Goal: Task Accomplishment & Management: Use online tool/utility

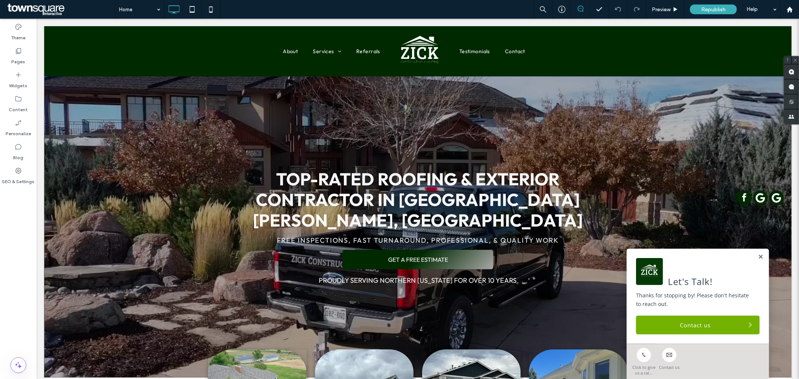
click at [51, 8] on span at bounding box center [60, 9] width 109 height 15
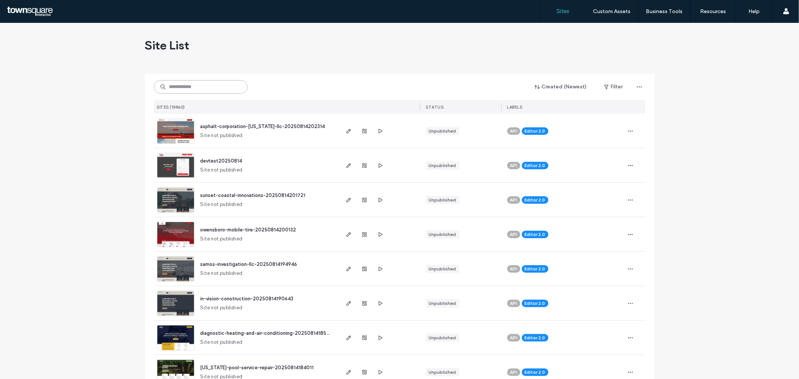
click at [197, 88] on input at bounding box center [201, 86] width 94 height 13
paste input "**********"
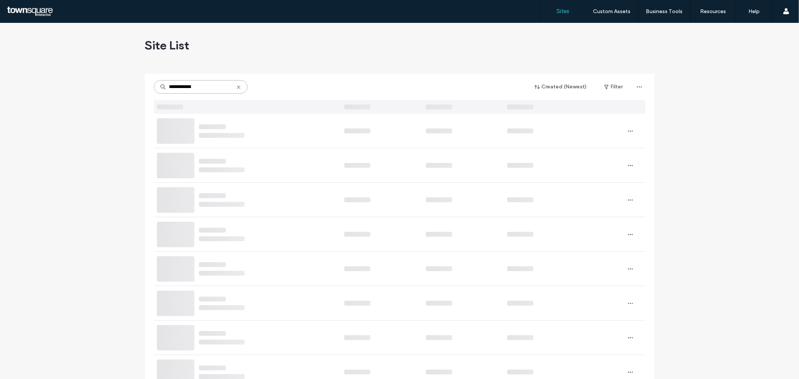
type input "**********"
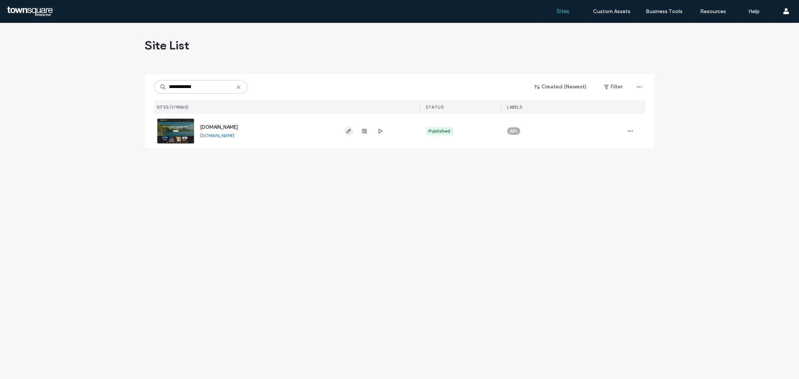
click at [350, 131] on use "button" at bounding box center [348, 131] width 4 height 4
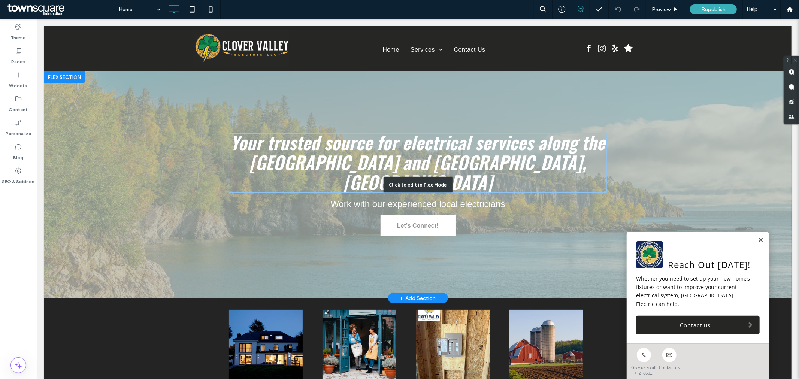
click at [427, 176] on div "Click to edit in Flex Mode" at bounding box center [417, 184] width 69 height 16
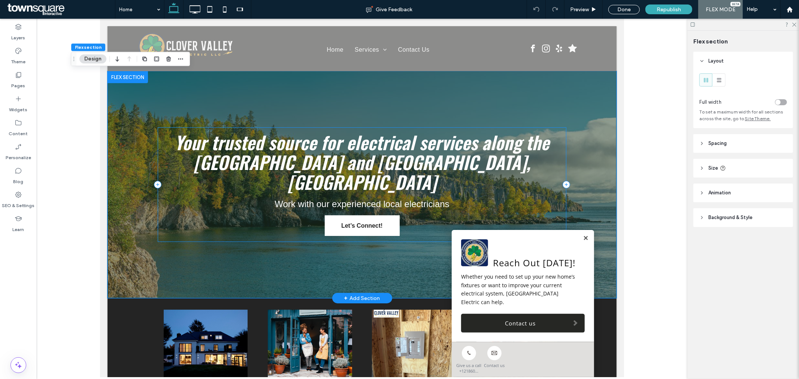
click at [470, 204] on div "Your trusted source for electrical services along the North Shore and Duluth, M…" at bounding box center [361, 184] width 409 height 115
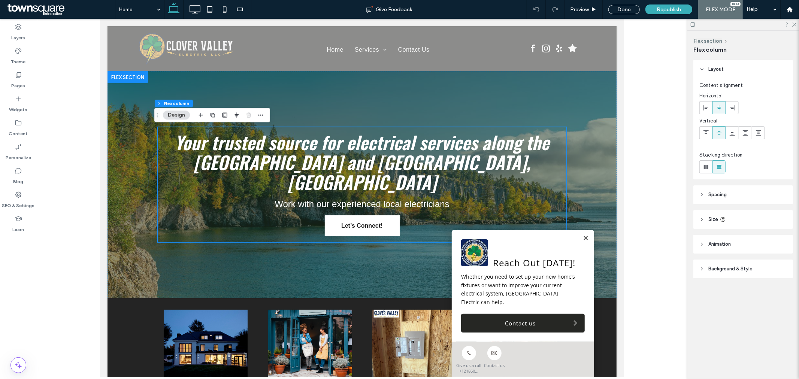
click at [747, 242] on header "Animation" at bounding box center [744, 244] width 100 height 19
click at [730, 295] on div "None" at bounding box center [740, 297] width 75 height 7
click at [728, 319] on div "Entrance" at bounding box center [743, 323] width 87 height 13
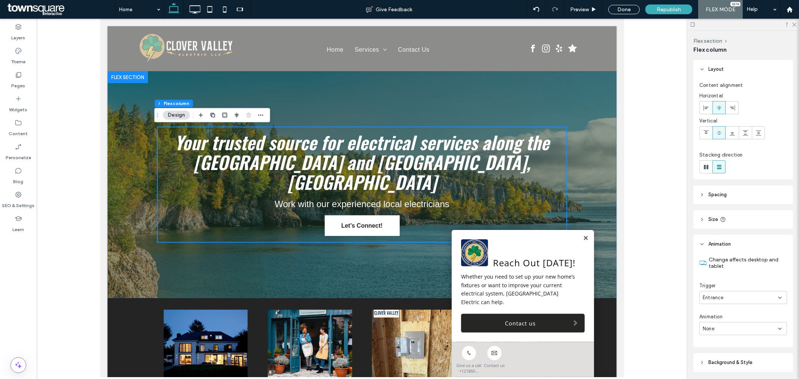
click at [725, 328] on div "None" at bounding box center [740, 328] width 75 height 7
click at [725, 275] on div "Slide In" at bounding box center [741, 275] width 83 height 13
click at [738, 360] on div "From right" at bounding box center [740, 359] width 75 height 7
click at [725, 320] on div "From left" at bounding box center [741, 320] width 83 height 13
click at [581, 10] on span "Preview" at bounding box center [579, 9] width 19 height 6
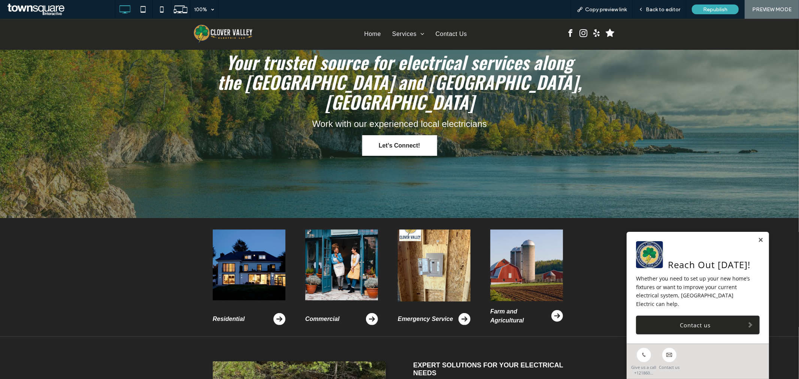
scroll to position [83, 0]
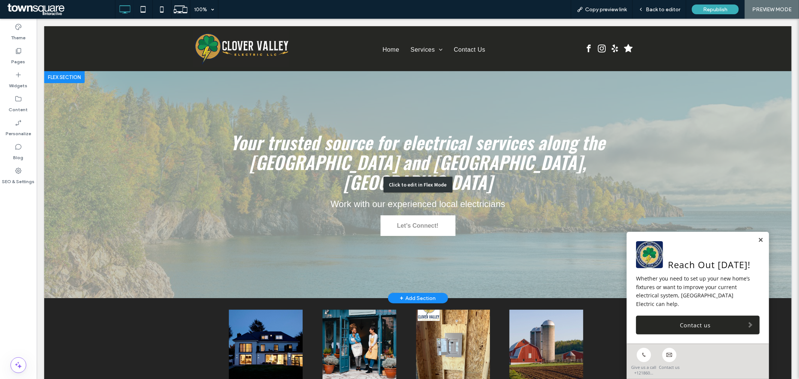
click at [438, 154] on div "Click to edit in Flex Mode" at bounding box center [418, 184] width 748 height 227
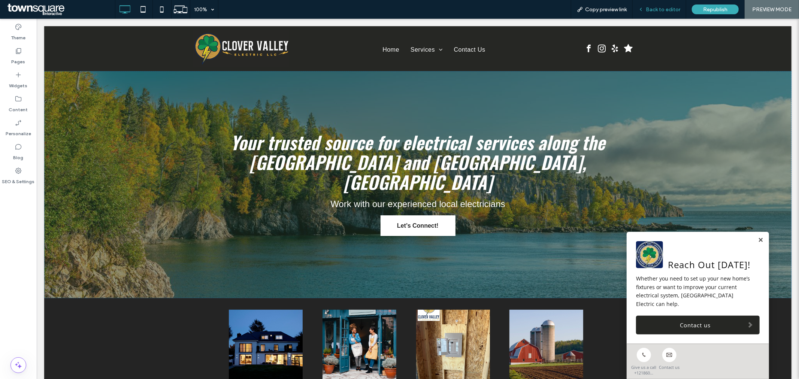
click at [654, 7] on span "Back to editor" at bounding box center [663, 9] width 34 height 6
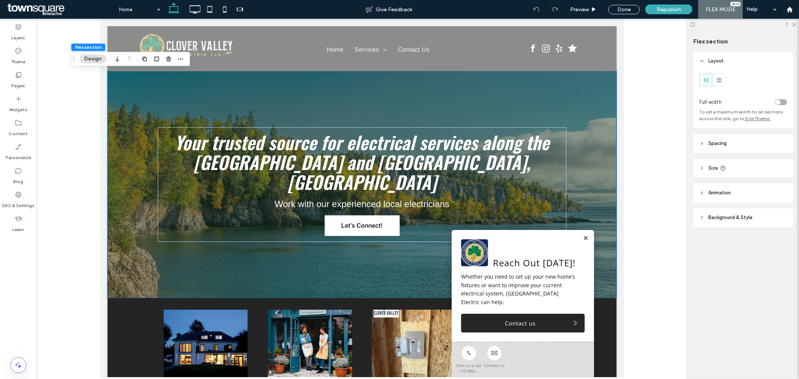
click at [742, 190] on header "Animation" at bounding box center [744, 193] width 100 height 19
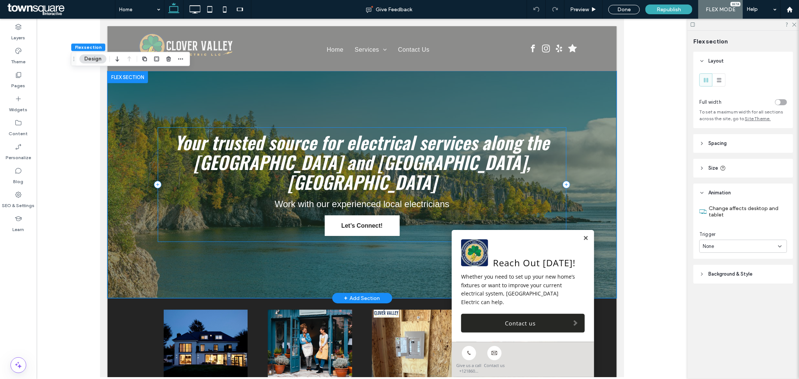
click at [526, 199] on div "Your trusted source for electrical services along the North Shore and Duluth, M…" at bounding box center [361, 184] width 409 height 115
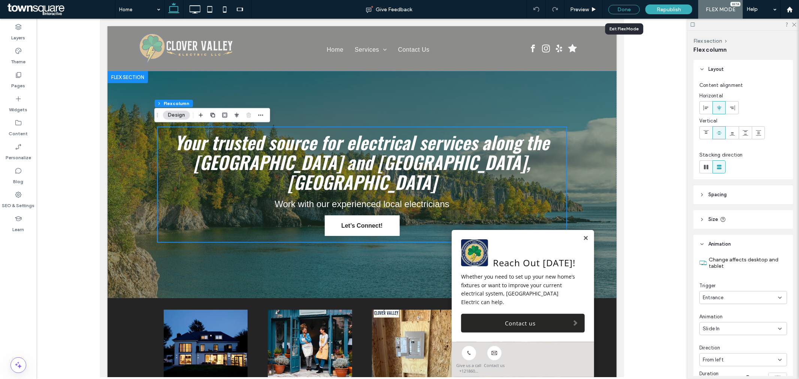
click at [632, 12] on div "Done" at bounding box center [623, 9] width 31 height 9
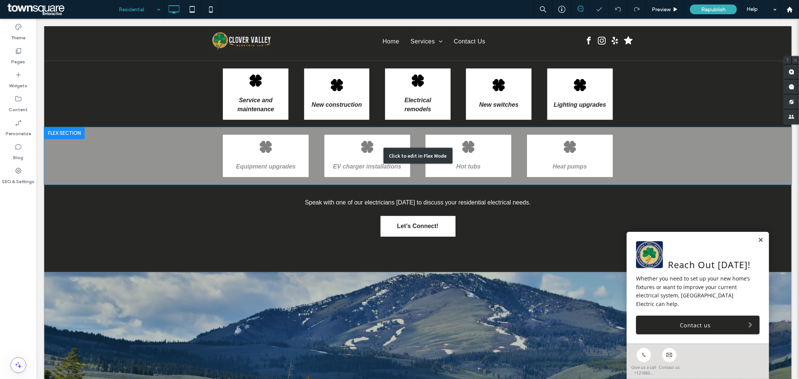
scroll to position [458, 0]
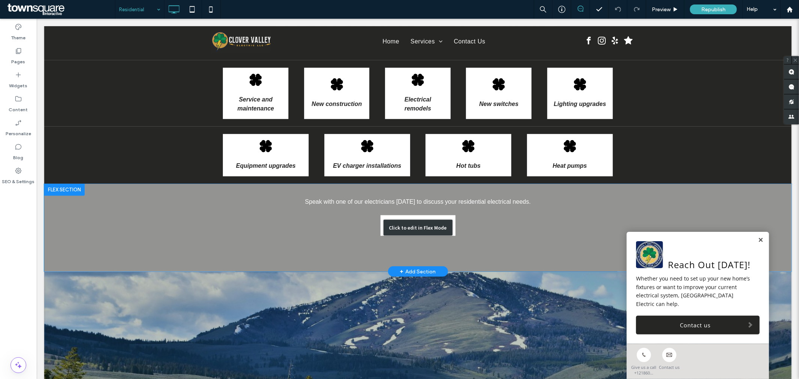
click at [427, 211] on div "Click to edit in Flex Mode" at bounding box center [418, 228] width 748 height 88
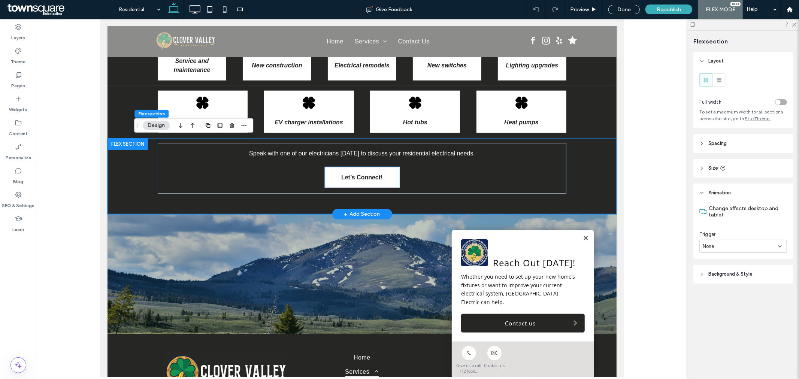
click at [392, 180] on link "Let’s Connect!" at bounding box center [361, 177] width 75 height 21
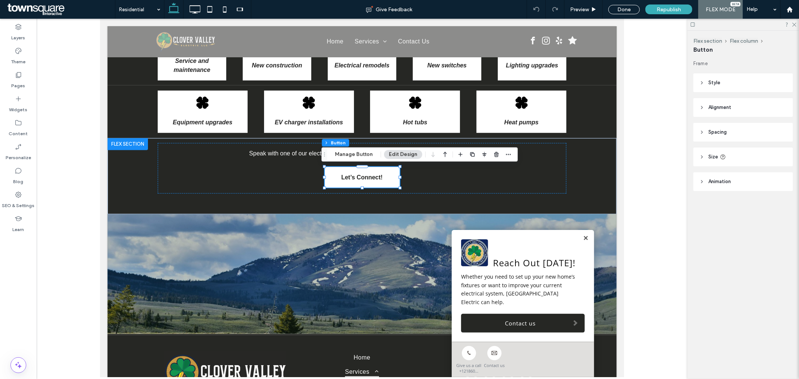
click at [724, 185] on span "Animation" at bounding box center [720, 181] width 22 height 7
click at [741, 235] on div "None" at bounding box center [740, 235] width 75 height 7
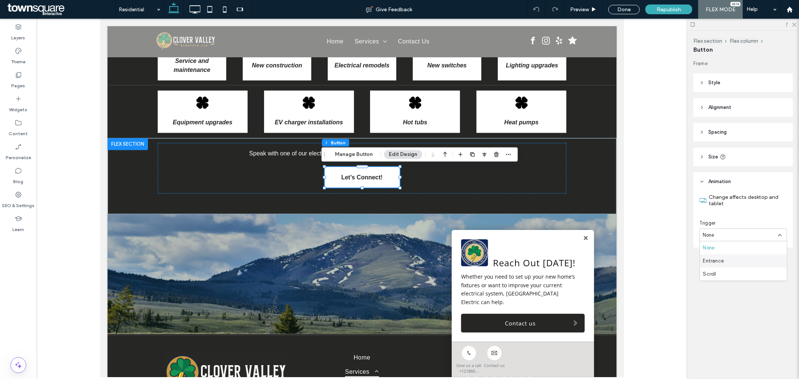
click at [733, 260] on div "Entrance" at bounding box center [743, 260] width 87 height 13
click at [736, 265] on div "None" at bounding box center [740, 266] width 75 height 7
click at [728, 305] on div "Slide In" at bounding box center [743, 305] width 87 height 13
type input "*"
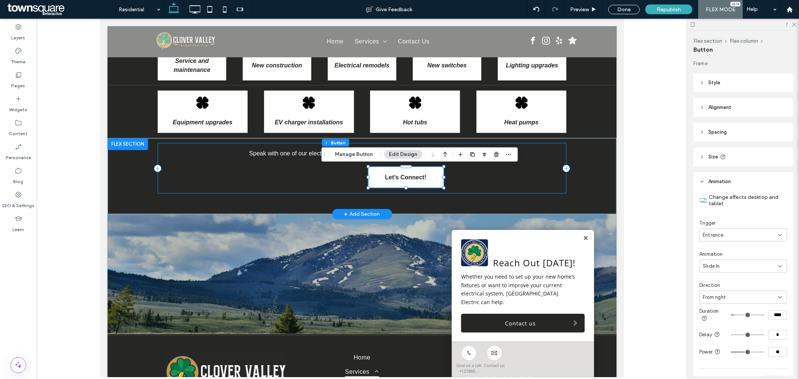
click at [553, 173] on div "Speak with o ne of our electricians today to discuss your residential electrica…" at bounding box center [361, 168] width 409 height 51
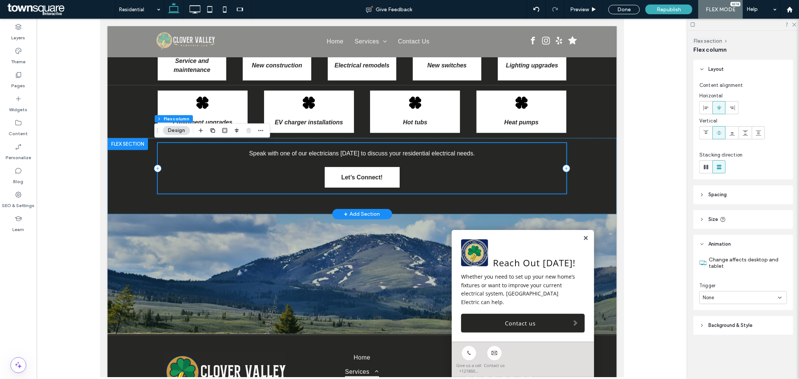
click at [509, 160] on div "Speak with o ne of our electricians today to discuss your residential electrica…" at bounding box center [361, 168] width 409 height 51
click at [727, 242] on span "Animation" at bounding box center [720, 244] width 22 height 7
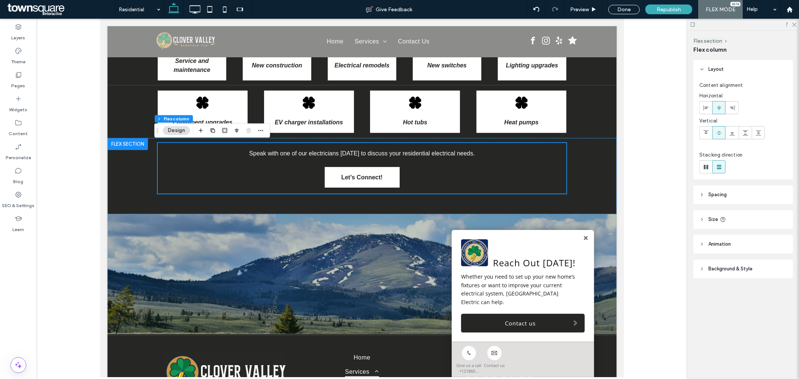
click at [736, 245] on header "Animation" at bounding box center [744, 244] width 100 height 19
click at [739, 295] on div "None" at bounding box center [740, 297] width 75 height 7
click at [733, 321] on div "Entrance" at bounding box center [743, 323] width 87 height 13
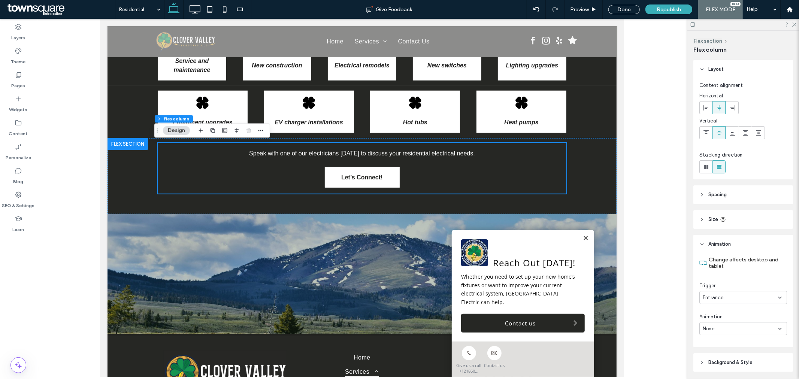
click at [736, 327] on div "None" at bounding box center [740, 328] width 75 height 7
click at [730, 275] on div "Slide In" at bounding box center [741, 275] width 83 height 13
click at [735, 327] on div "Slide In" at bounding box center [740, 328] width 75 height 7
click at [722, 261] on div "Fade In" at bounding box center [741, 262] width 83 height 13
click at [631, 3] on div "Done" at bounding box center [624, 9] width 43 height 19
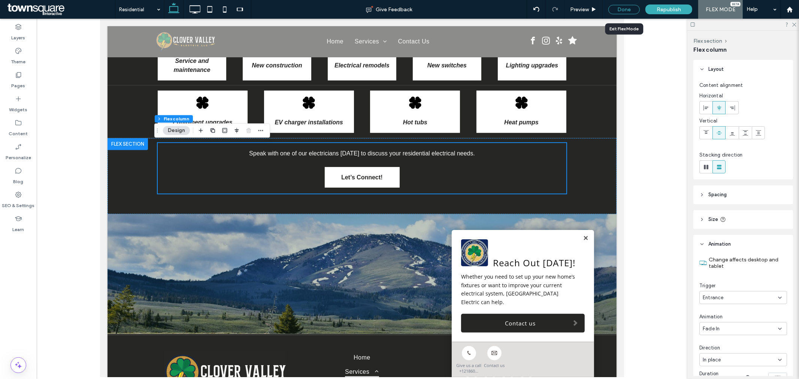
click at [631, 12] on div "Done" at bounding box center [623, 9] width 31 height 9
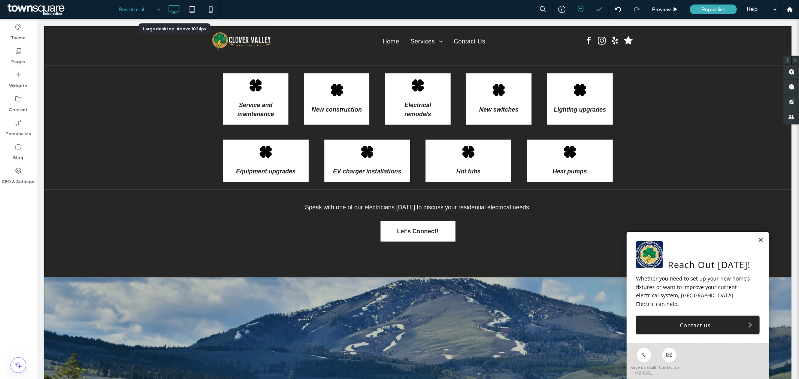
scroll to position [463, 0]
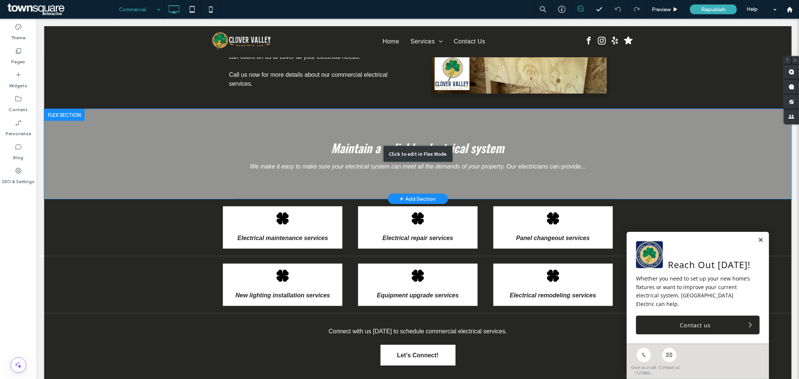
scroll to position [333, 0]
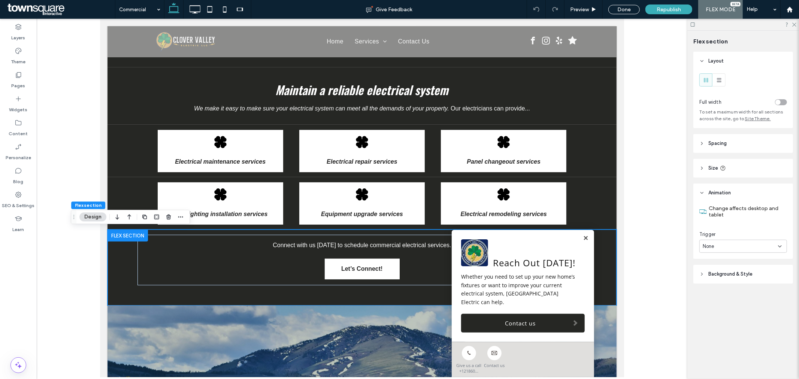
click at [741, 193] on header "Animation" at bounding box center [744, 193] width 100 height 19
click at [739, 196] on header "Animation" at bounding box center [744, 193] width 100 height 19
click at [743, 248] on div "None" at bounding box center [740, 246] width 75 height 7
click at [733, 274] on div "Entrance" at bounding box center [743, 273] width 87 height 13
click at [737, 275] on div "None" at bounding box center [740, 277] width 75 height 7
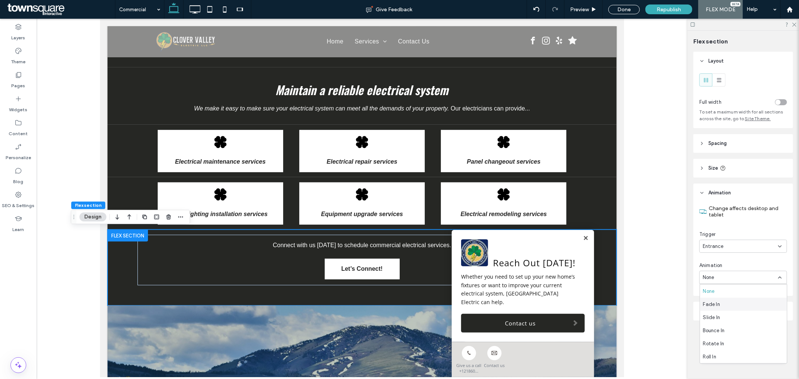
click at [730, 306] on div "Fade In" at bounding box center [743, 304] width 87 height 13
drag, startPoint x: 626, startPoint y: 9, endPoint x: 96, endPoint y: 6, distance: 530.2
click at [625, 8] on div "Done" at bounding box center [623, 9] width 31 height 9
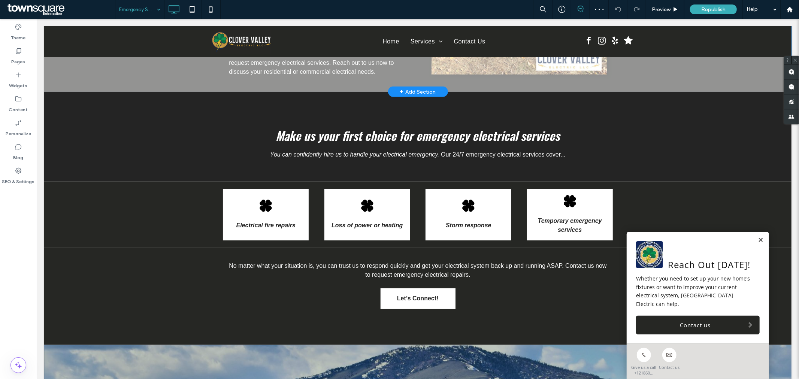
scroll to position [416, 0]
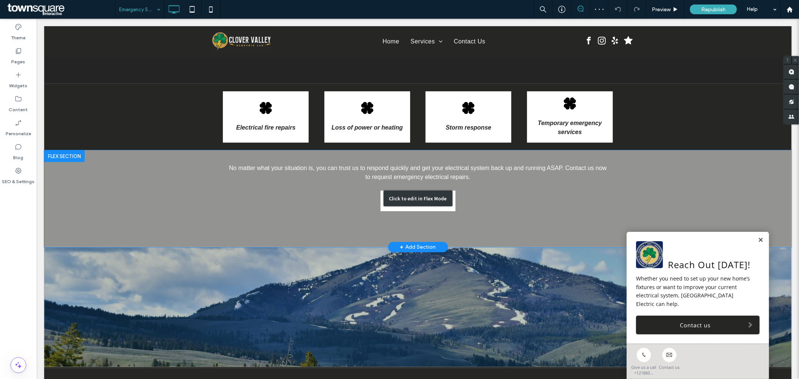
click at [445, 203] on div "Click to edit in Flex Mode" at bounding box center [417, 198] width 69 height 16
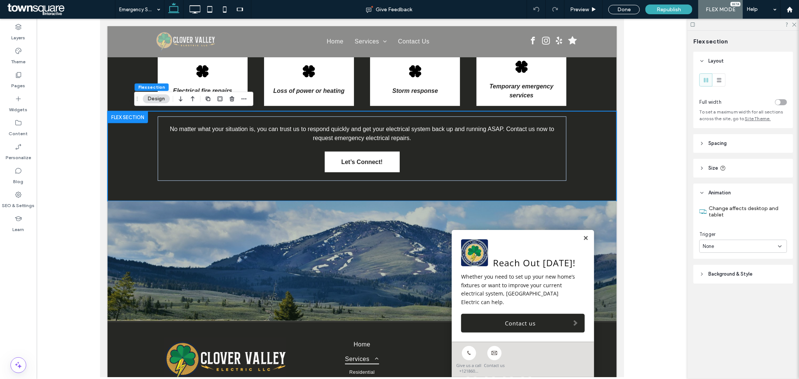
click at [722, 251] on div "None" at bounding box center [744, 246] width 88 height 13
click at [724, 272] on div "Entrance" at bounding box center [743, 273] width 87 height 13
click at [739, 275] on div "None" at bounding box center [740, 277] width 75 height 7
click at [728, 303] on div "Fade In" at bounding box center [743, 304] width 87 height 13
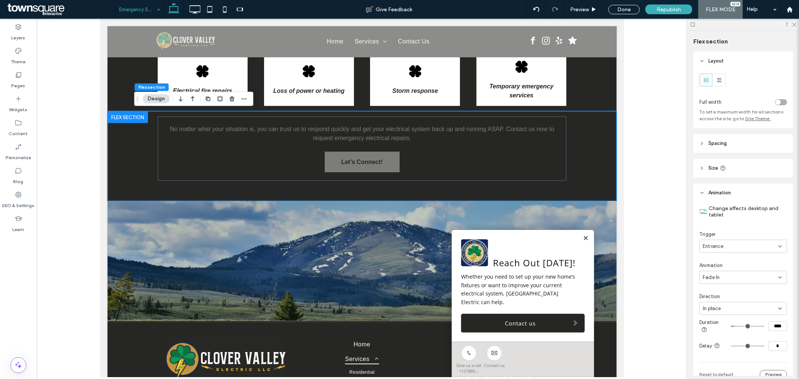
drag, startPoint x: 156, startPoint y: 4, endPoint x: 148, endPoint y: 16, distance: 14.7
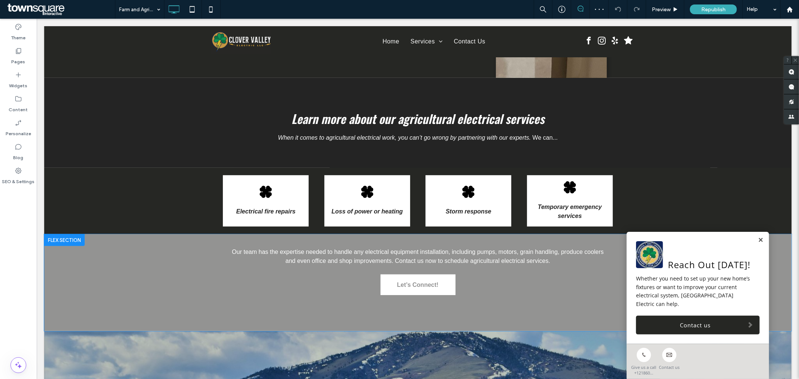
scroll to position [416, 0]
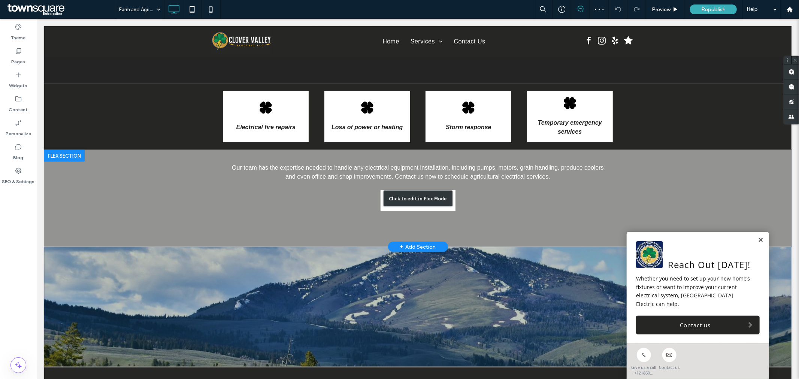
click at [479, 200] on div "Click to edit in Flex Mode" at bounding box center [418, 198] width 748 height 97
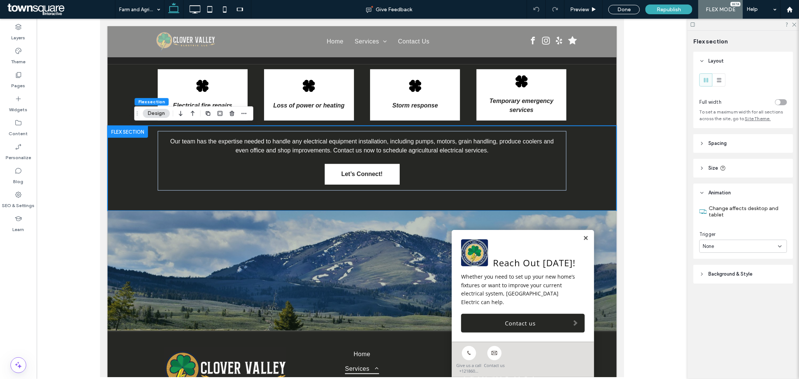
click at [723, 246] on div "None" at bounding box center [740, 246] width 75 height 7
click at [727, 270] on div "Entrance" at bounding box center [743, 273] width 87 height 13
click at [728, 278] on div "None" at bounding box center [740, 277] width 75 height 7
click at [724, 307] on div "Fade In" at bounding box center [743, 304] width 87 height 13
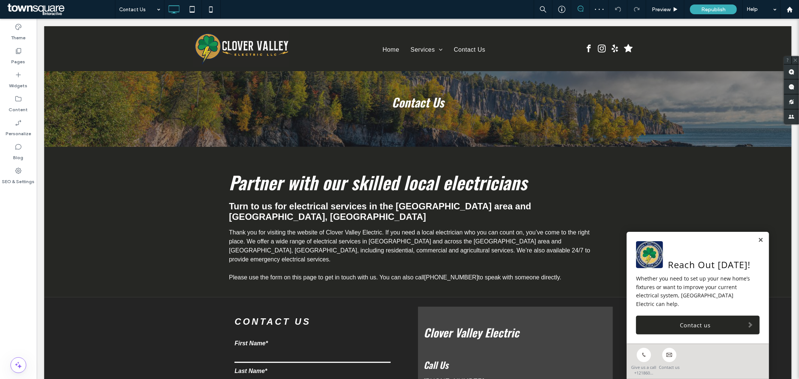
scroll to position [42, 0]
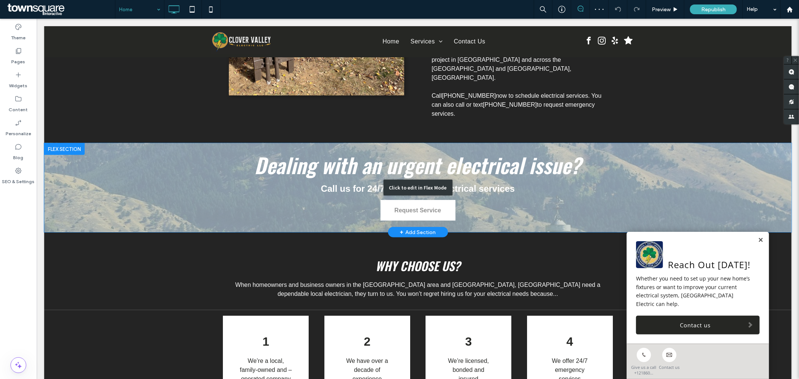
scroll to position [499, 0]
click at [457, 158] on div "Click to edit in Flex Mode" at bounding box center [418, 186] width 748 height 89
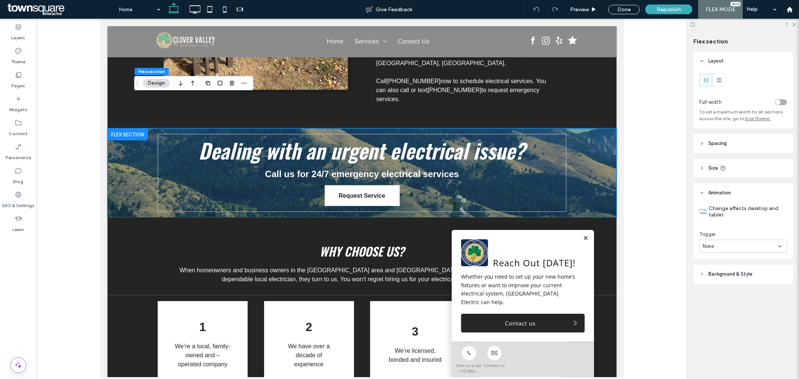
click at [740, 247] on div "None" at bounding box center [740, 246] width 75 height 7
click at [731, 267] on div "Entrance" at bounding box center [743, 273] width 87 height 13
click at [731, 276] on div "None" at bounding box center [740, 277] width 75 height 7
click at [728, 304] on div "Fade In" at bounding box center [743, 304] width 87 height 13
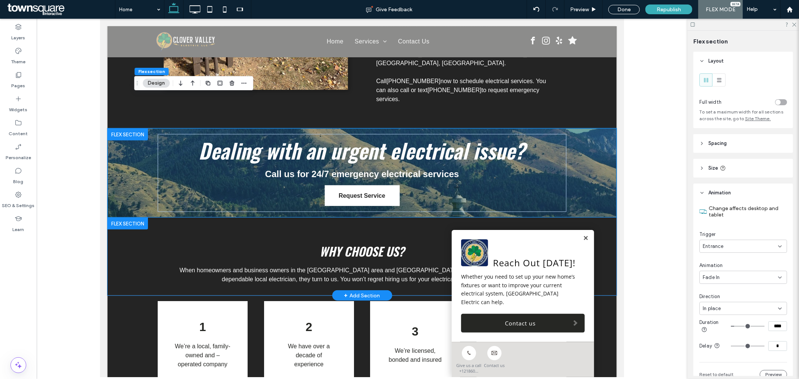
click at [223, 217] on div "Why choose us? When homeowners and business owners in the North Shore area and …" at bounding box center [362, 256] width 450 height 78
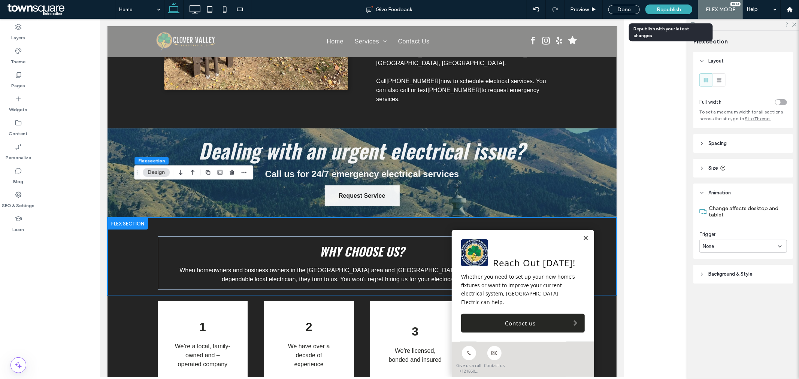
click at [676, 8] on span "Republish" at bounding box center [669, 9] width 24 height 6
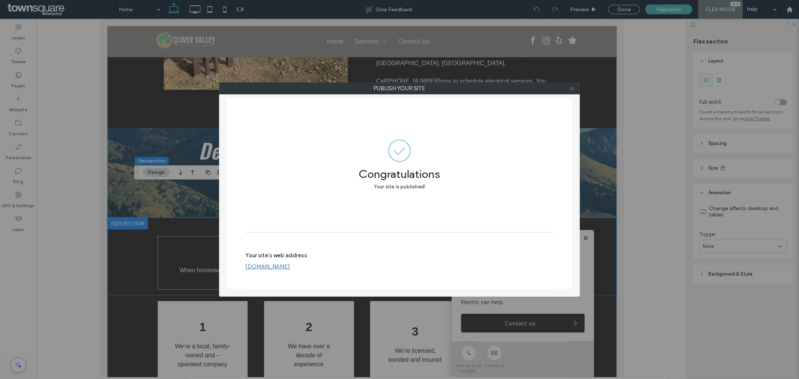
click at [570, 87] on icon at bounding box center [573, 89] width 6 height 6
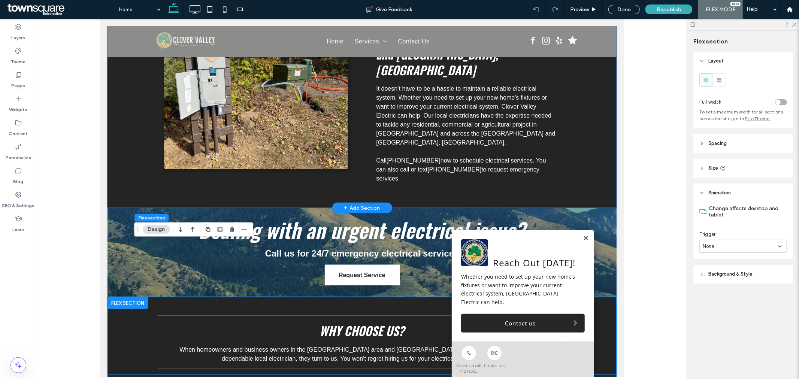
scroll to position [416, 0]
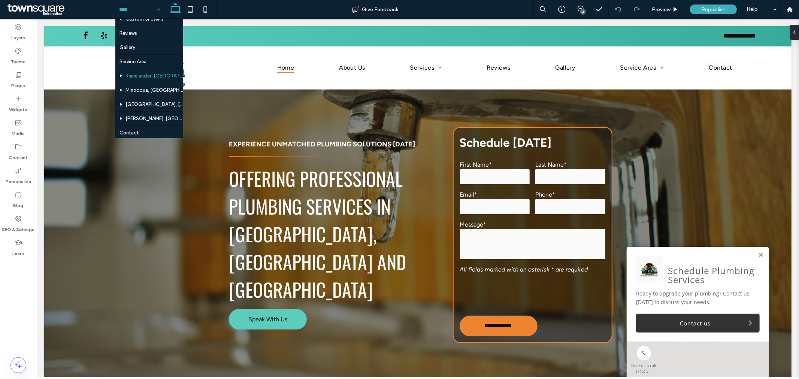
scroll to position [111, 0]
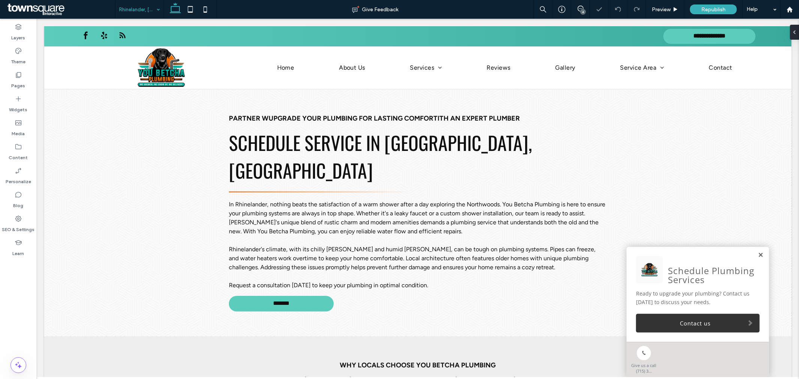
click at [758, 256] on link at bounding box center [761, 255] width 6 height 6
